Goal: Transaction & Acquisition: Purchase product/service

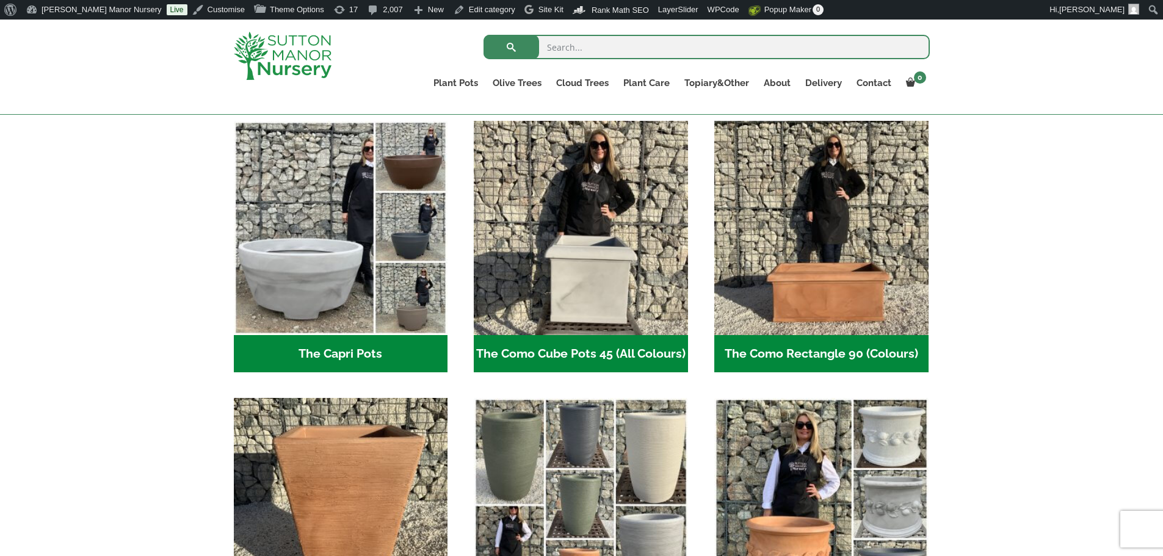
scroll to position [488, 0]
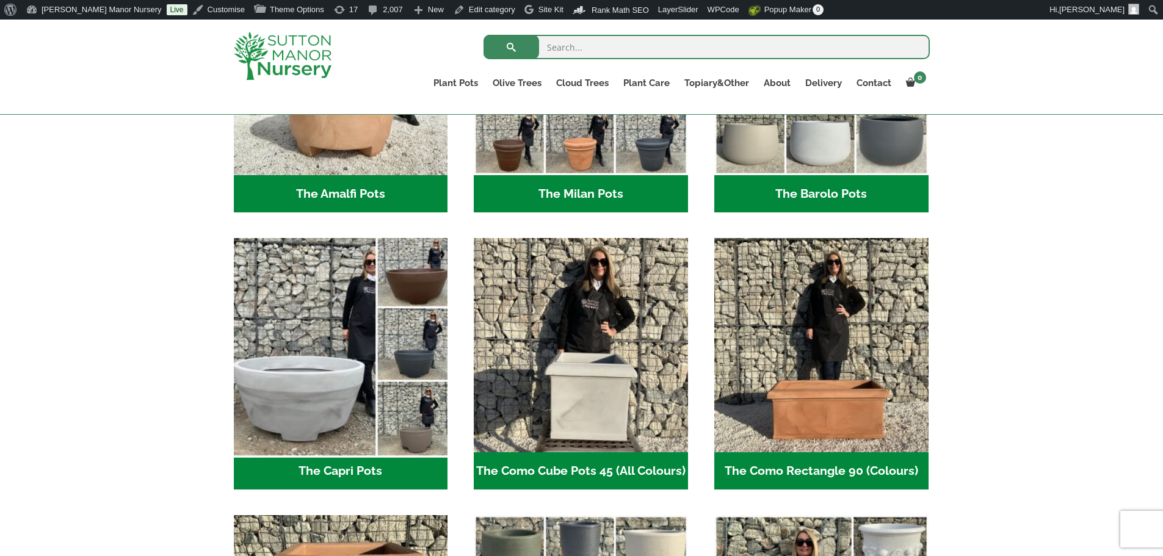
click at [349, 326] on img "Visit product category The Capri Pots" at bounding box center [340, 345] width 225 height 225
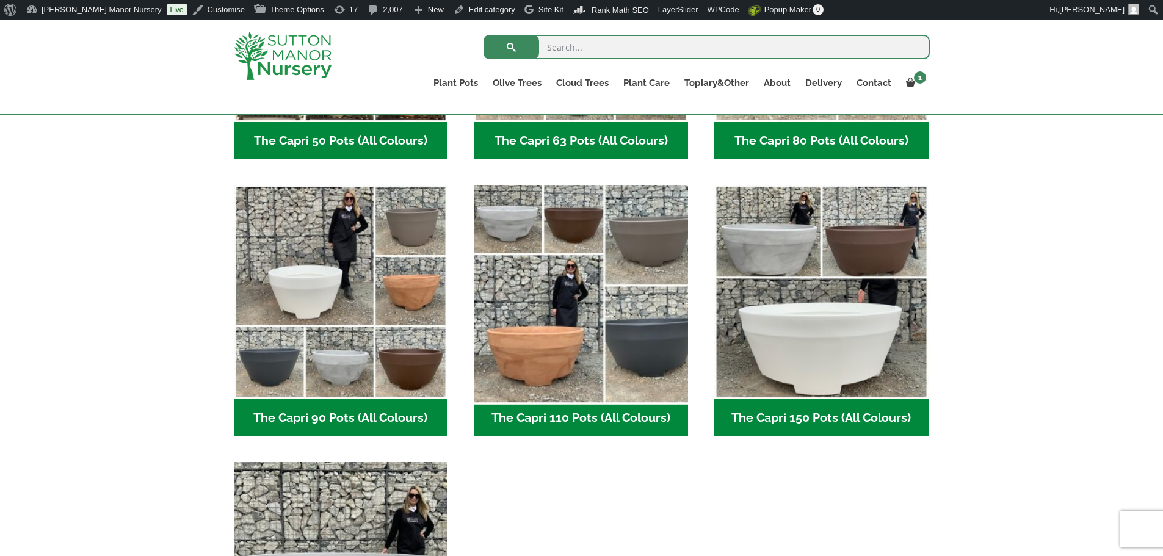
scroll to position [550, 0]
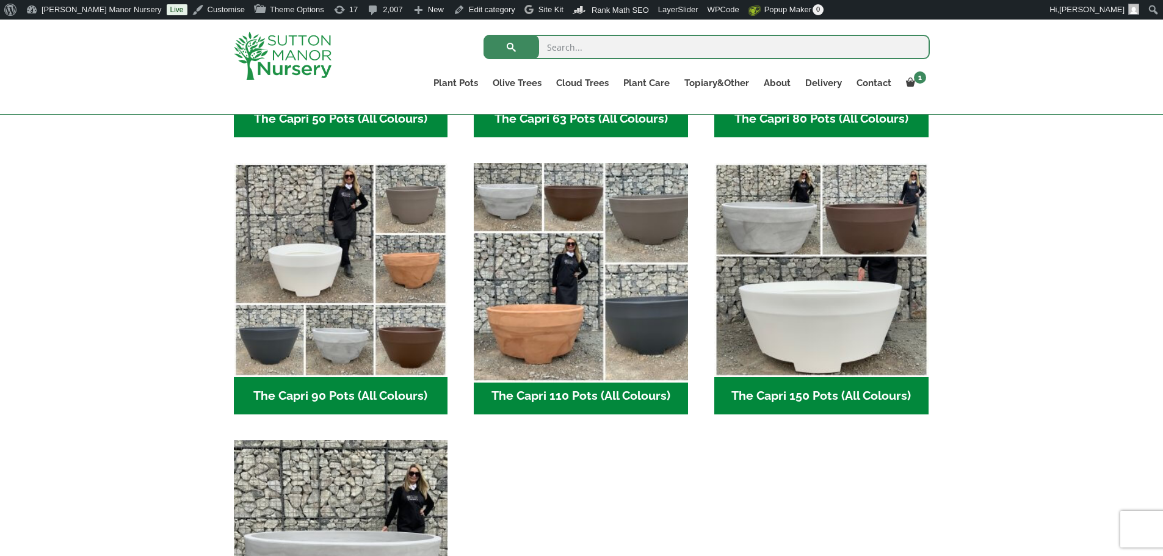
click at [588, 302] on img "Visit product category The Capri 110 Pots (All Colours)" at bounding box center [581, 270] width 225 height 225
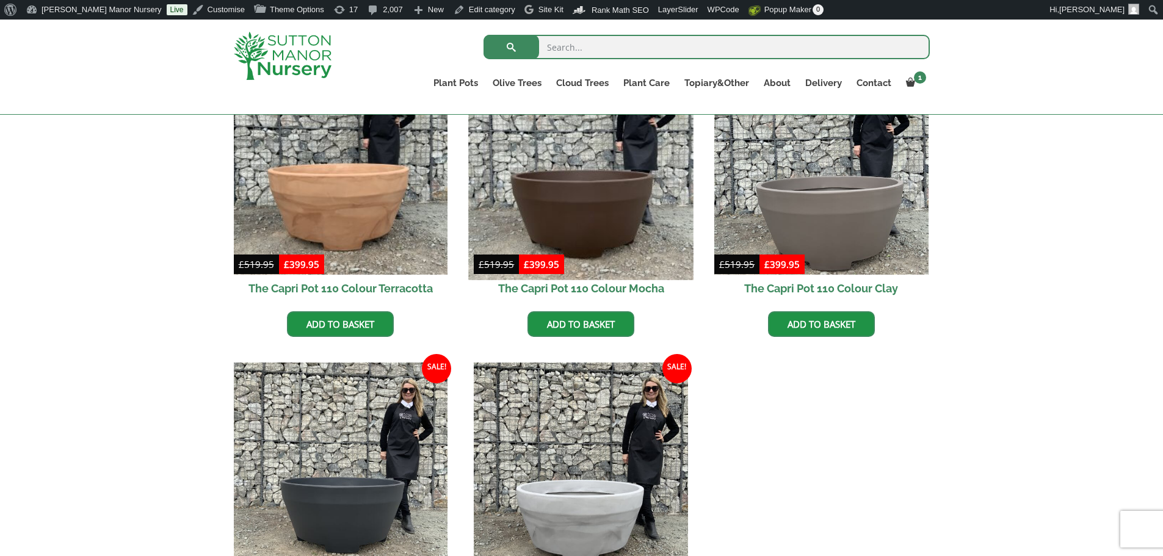
click at [601, 176] on img at bounding box center [581, 167] width 225 height 225
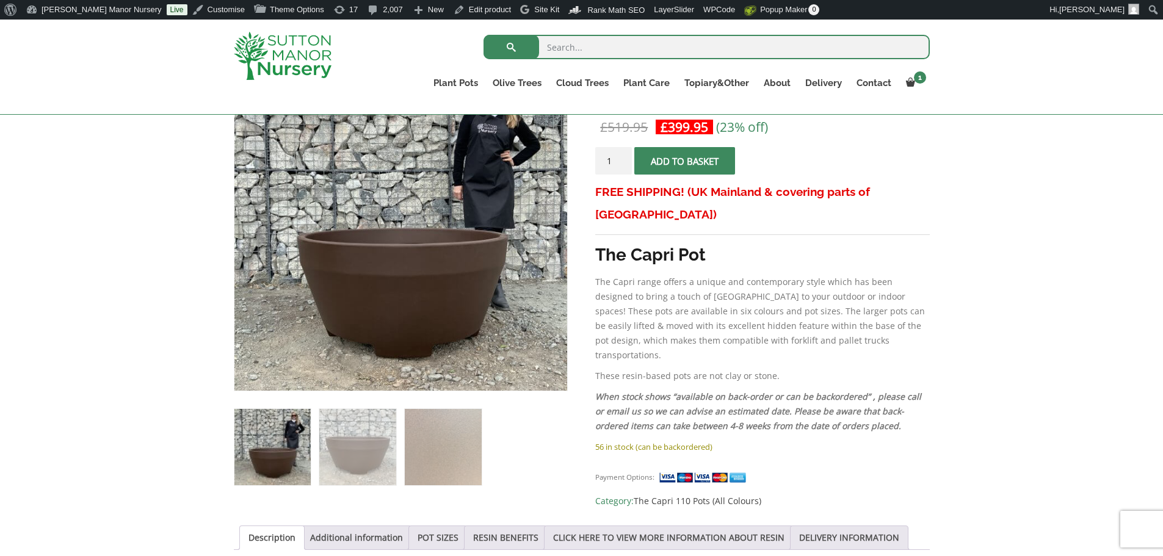
scroll to position [161, 0]
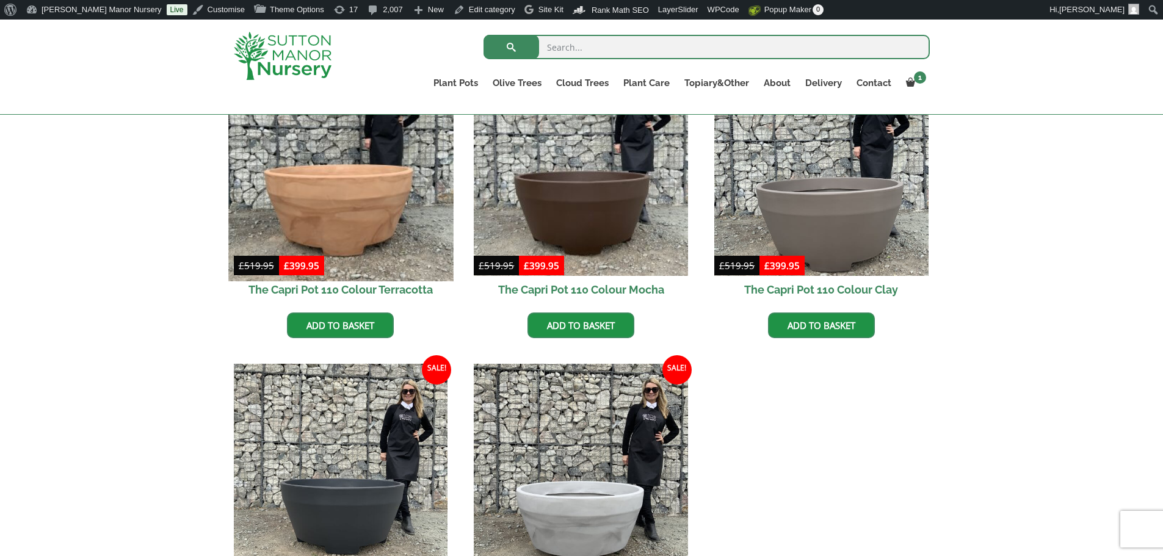
click at [386, 193] on img at bounding box center [340, 168] width 225 height 225
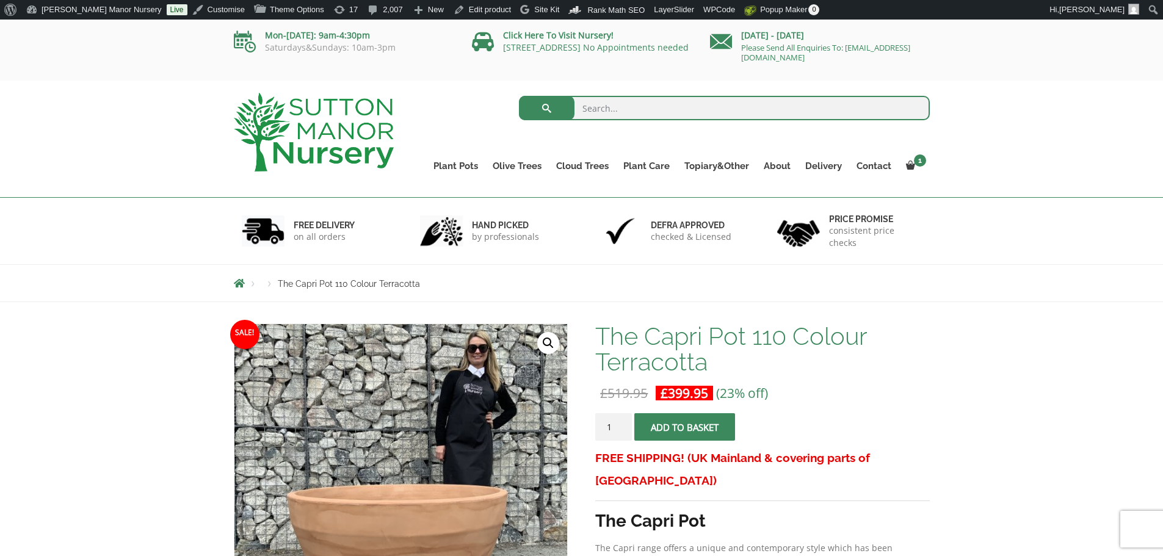
scroll to position [244, 0]
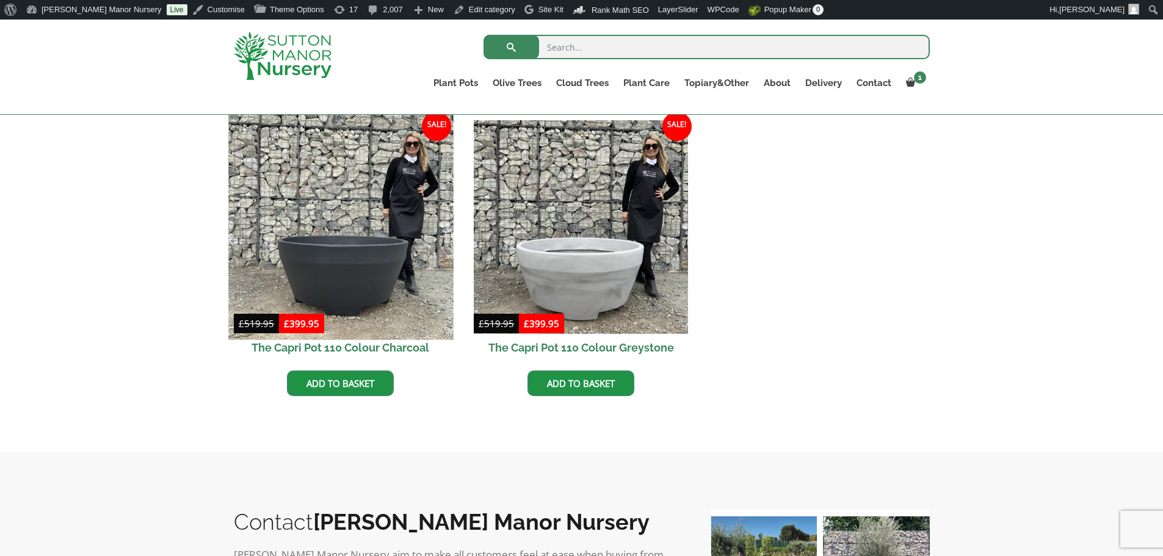
scroll to position [609, 0]
click at [339, 275] on img at bounding box center [340, 226] width 225 height 225
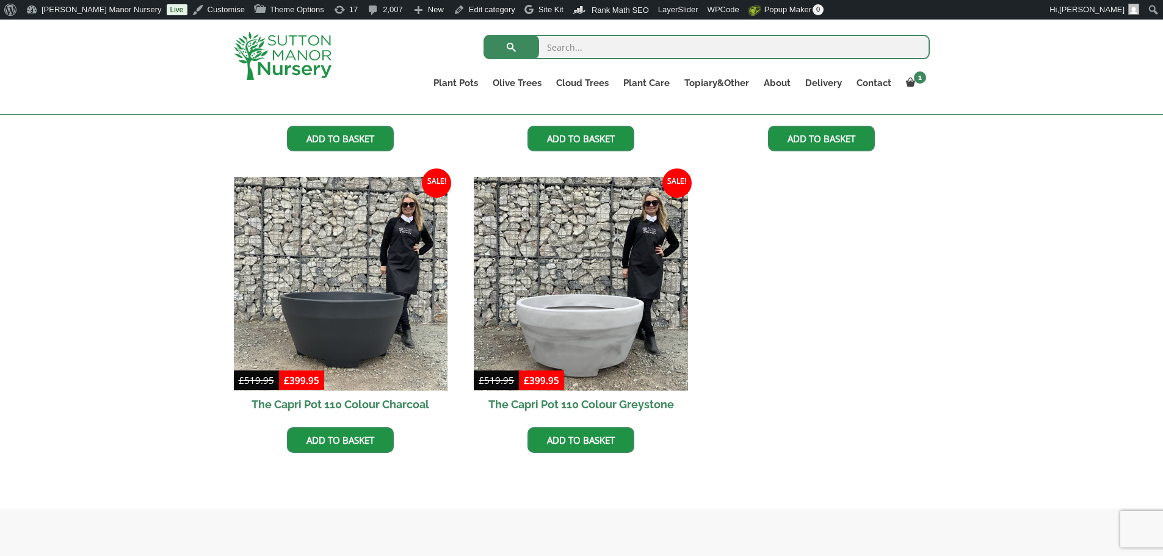
scroll to position [548, 0]
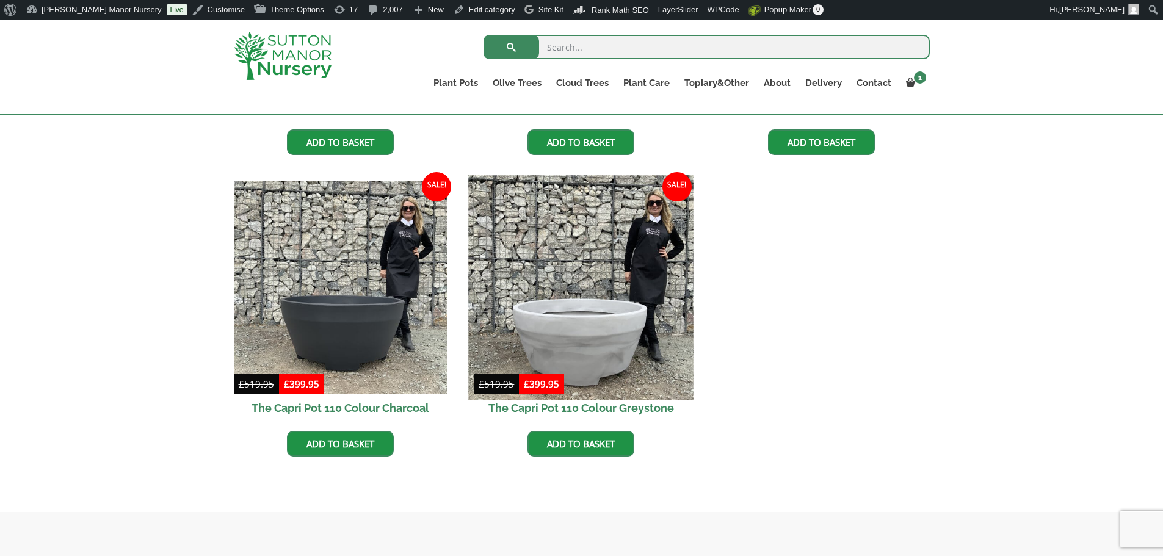
click at [554, 264] on img at bounding box center [581, 287] width 225 height 225
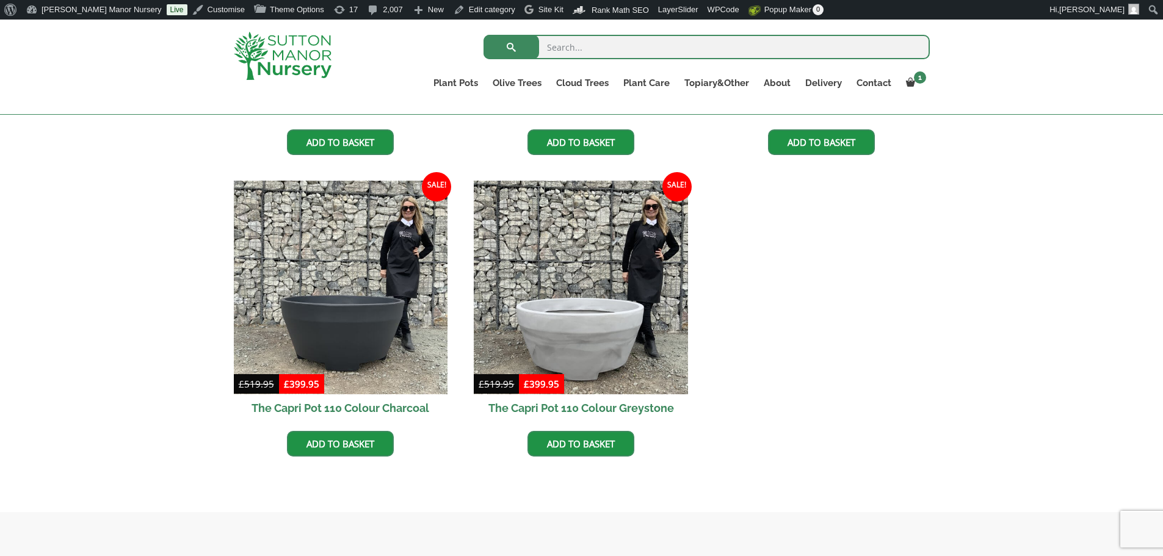
scroll to position [304, 0]
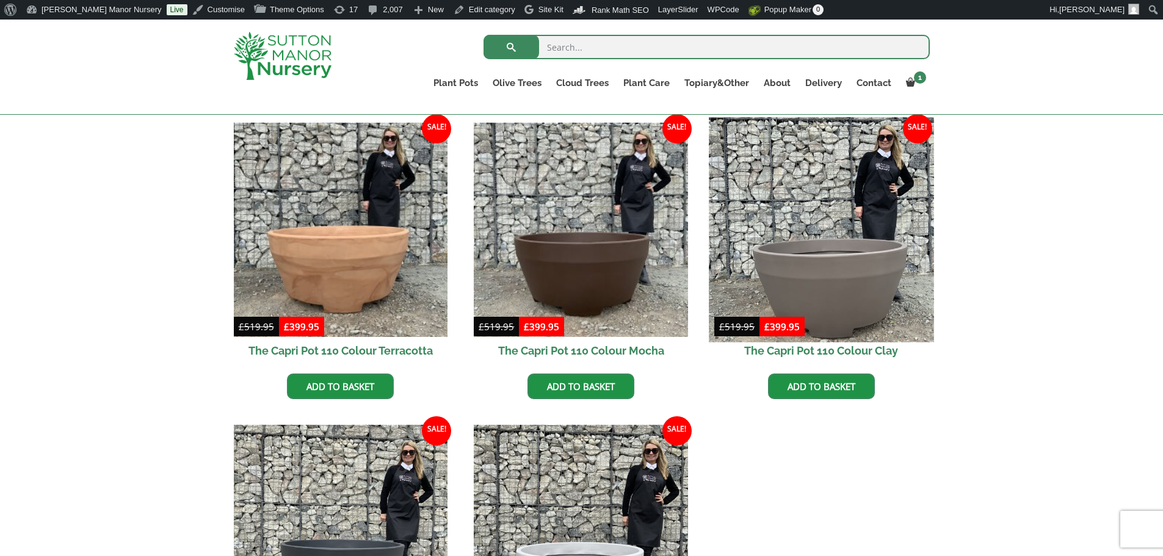
click at [812, 223] on img at bounding box center [821, 229] width 225 height 225
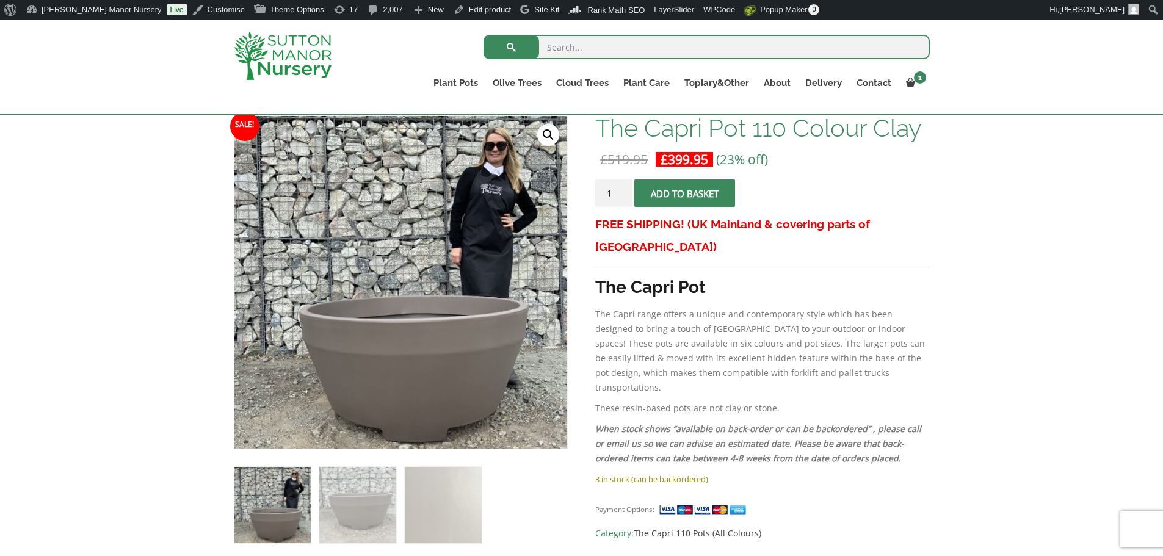
scroll to position [122, 0]
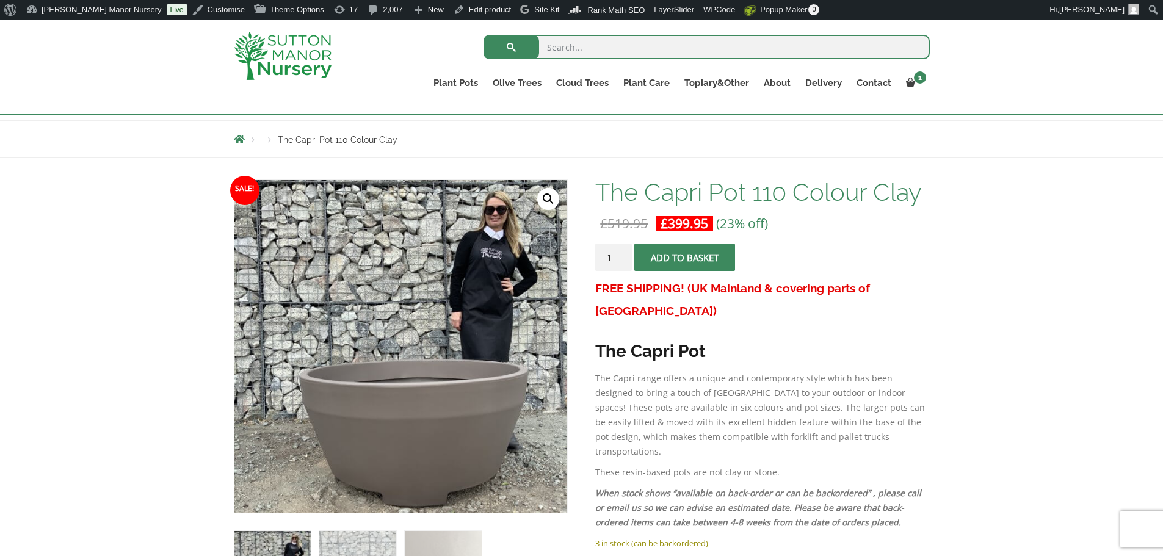
click at [706, 341] on strong "The Capri Pot" at bounding box center [650, 351] width 111 height 20
drag, startPoint x: 706, startPoint y: 330, endPoint x: 598, endPoint y: 316, distance: 109.6
click at [598, 316] on div "FREE SHIPPING! (UK Mainland & covering parts of Scotland) The Capri Pot The Cap…" at bounding box center [762, 406] width 334 height 259
click at [673, 383] on p "The Capri range offers a unique and contemporary style which has been designed …" at bounding box center [762, 415] width 334 height 88
drag, startPoint x: 691, startPoint y: 472, endPoint x: 792, endPoint y: 487, distance: 102.5
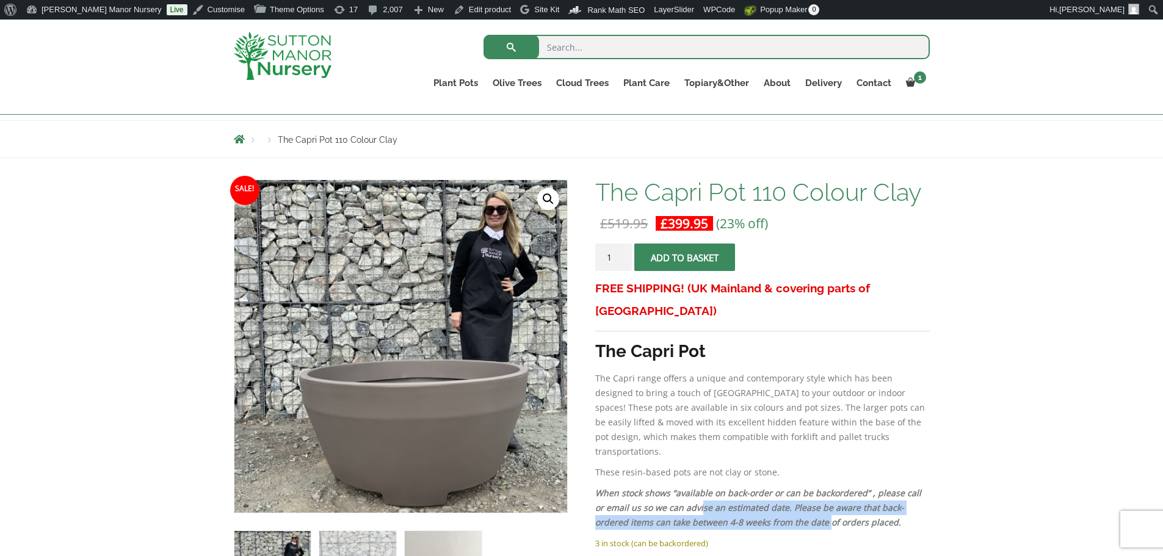
click at [792, 487] on em "When stock shows “available on back-order or can be backordered” , please call …" at bounding box center [758, 507] width 326 height 41
click at [804, 495] on div "FREE SHIPPING! (UK Mainland & covering parts of Scotland) The Capri Pot The Cap…" at bounding box center [762, 406] width 334 height 259
drag, startPoint x: 851, startPoint y: 485, endPoint x: 691, endPoint y: 471, distance: 160.6
click at [691, 487] on em "When stock shows “available on back-order or can be backordered” , please call …" at bounding box center [758, 507] width 326 height 41
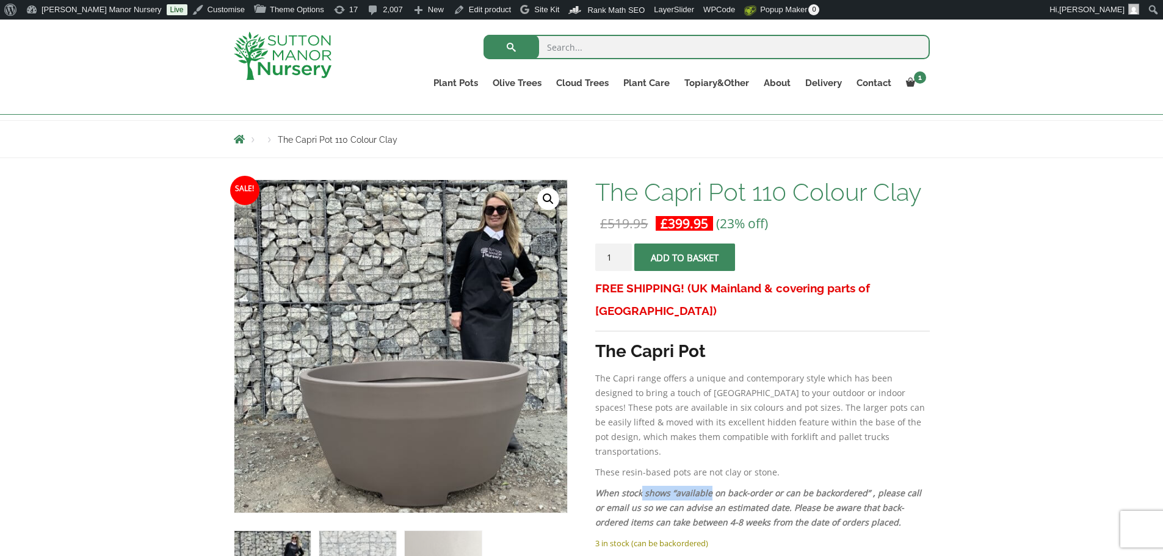
drag, startPoint x: 640, startPoint y: 454, endPoint x: 709, endPoint y: 455, distance: 69.6
click at [709, 487] on em "When stock shows “available on back-order or can be backordered” , please call …" at bounding box center [758, 507] width 326 height 41
click at [769, 487] on em "When stock shows “available on back-order or can be backordered” , please call …" at bounding box center [758, 507] width 326 height 41
drag, startPoint x: 708, startPoint y: 477, endPoint x: 791, endPoint y: 475, distance: 83.1
click at [762, 486] on p "When stock shows “available on back-order or can be backordered” , please call …" at bounding box center [762, 508] width 334 height 44
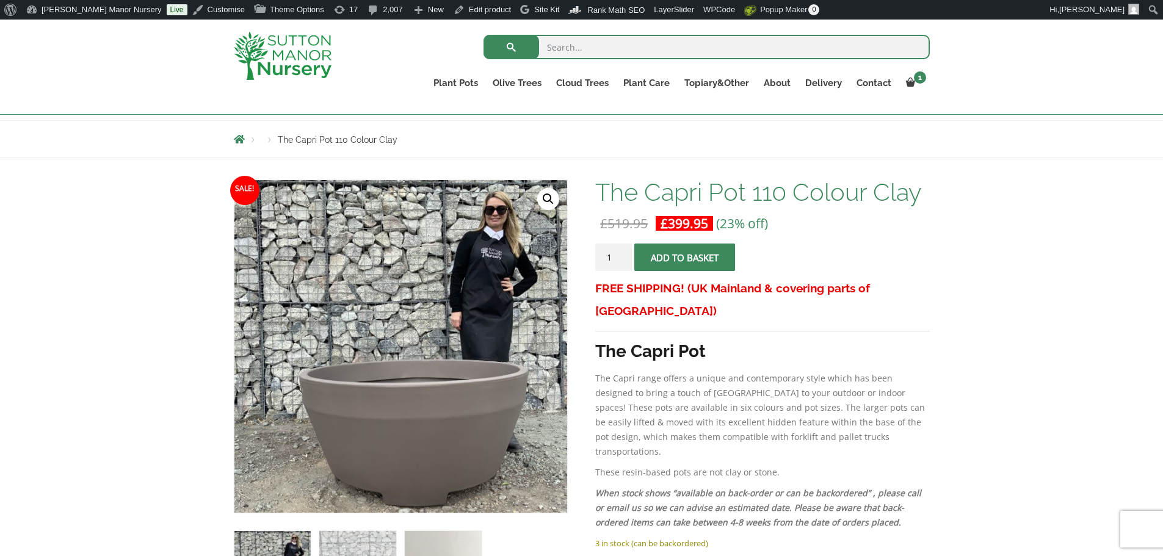
click at [791, 487] on em "When stock shows “available on back-order or can be backordered” , please call …" at bounding box center [758, 507] width 326 height 41
drag, startPoint x: 800, startPoint y: 479, endPoint x: 903, endPoint y: 488, distance: 103.6
click at [838, 487] on em "When stock shows “available on back-order or can be backordered” , please call …" at bounding box center [758, 507] width 326 height 41
drag, startPoint x: 763, startPoint y: 481, endPoint x: 681, endPoint y: 476, distance: 81.3
click at [681, 487] on em "When stock shows “available on back-order or can be backordered” , please call …" at bounding box center [758, 507] width 326 height 41
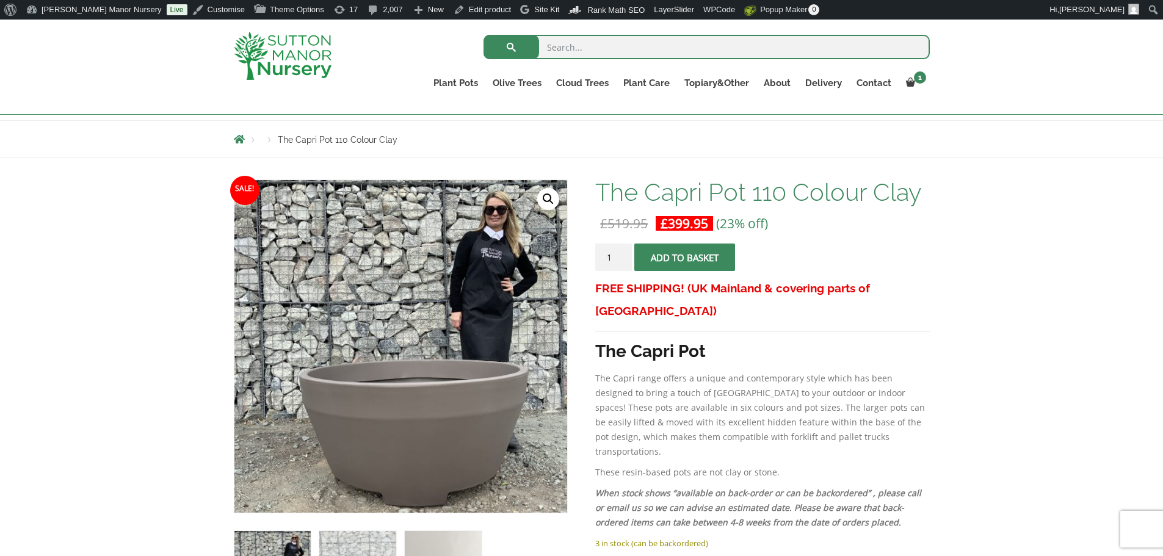
drag, startPoint x: 954, startPoint y: 332, endPoint x: 911, endPoint y: 336, distance: 43.5
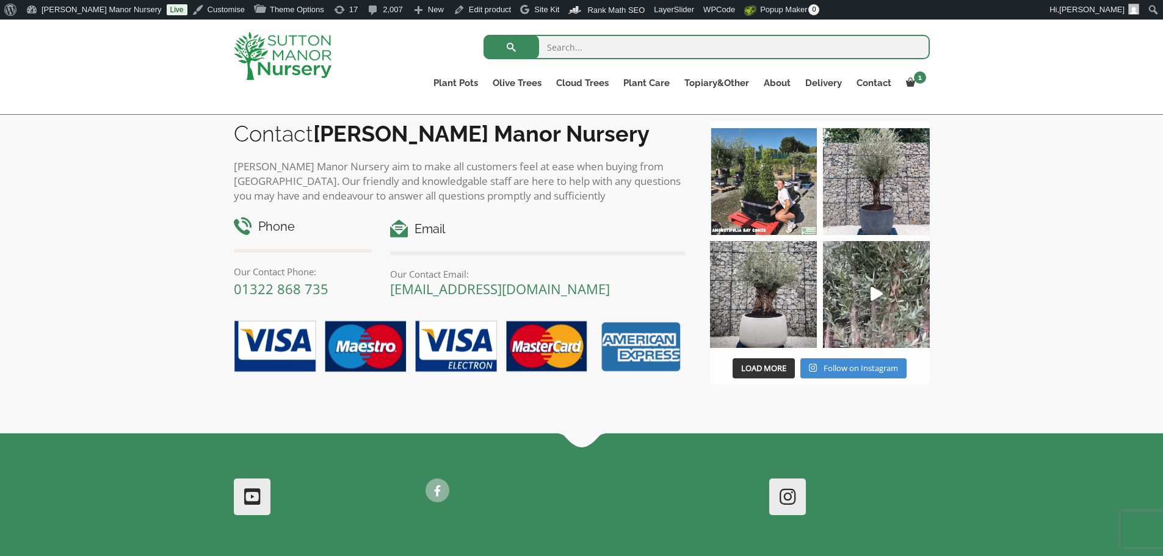
scroll to position [1099, 0]
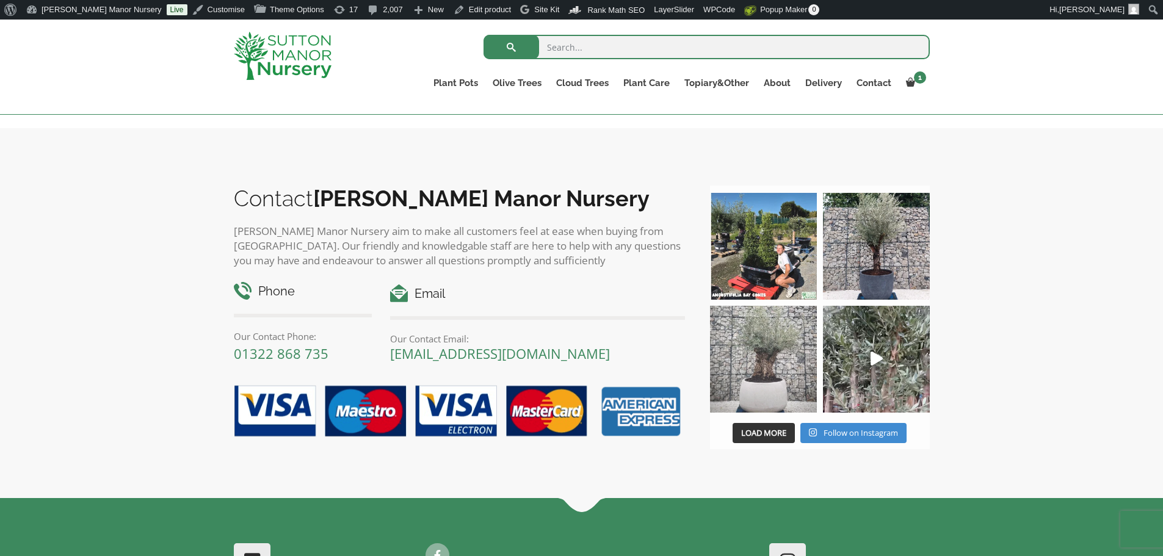
click at [763, 347] on img at bounding box center [763, 359] width 107 height 107
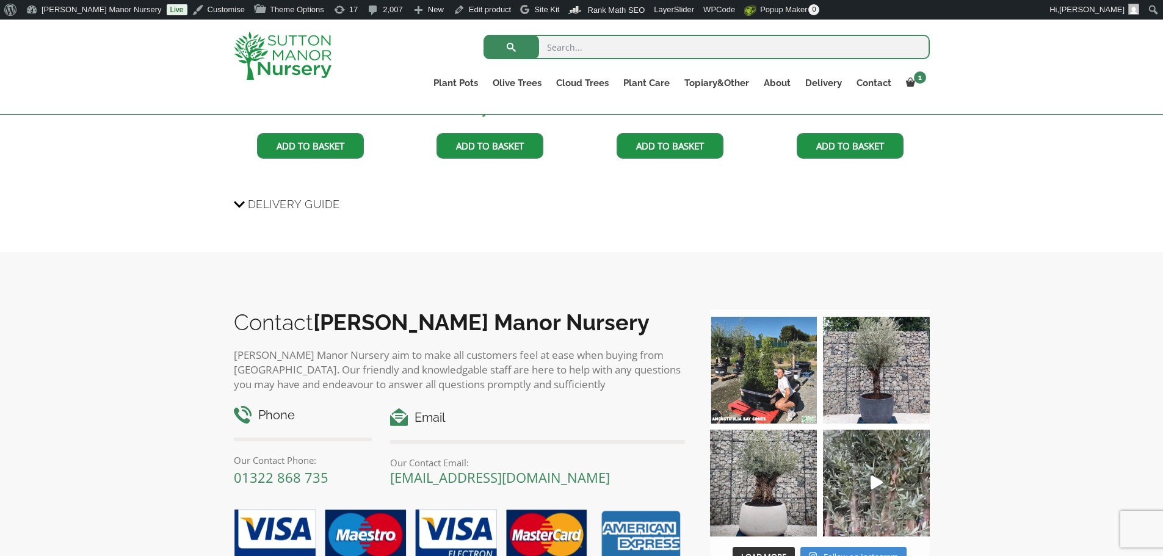
scroll to position [794, 0]
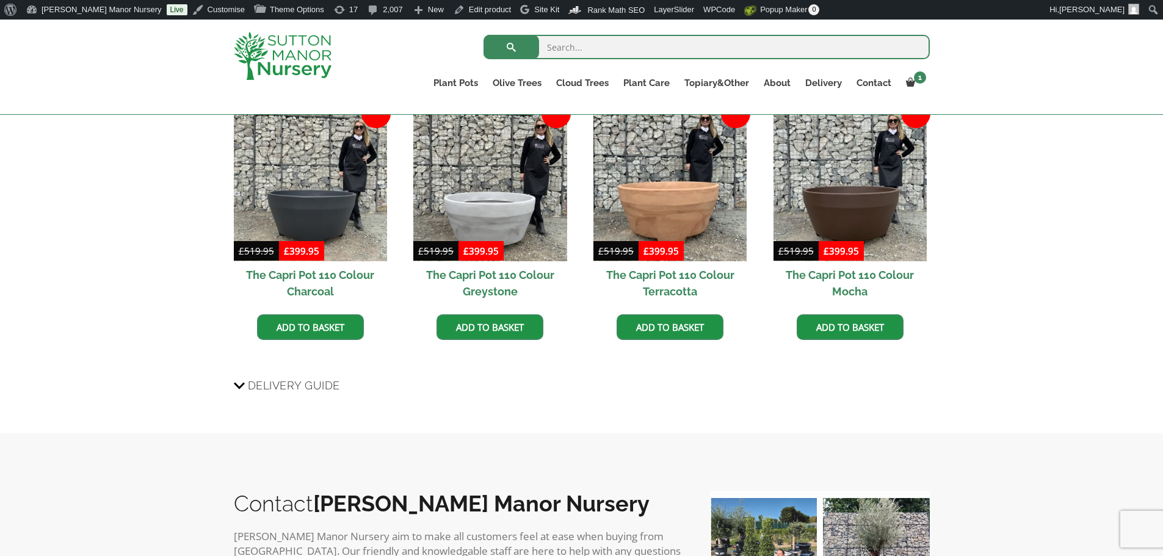
click at [312, 74] on img at bounding box center [283, 56] width 98 height 48
